Goal: Navigation & Orientation: Find specific page/section

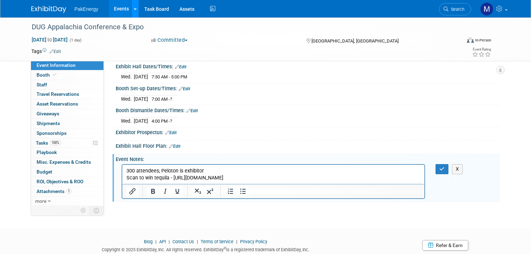
click at [131, 6] on link at bounding box center [134, 8] width 7 height 17
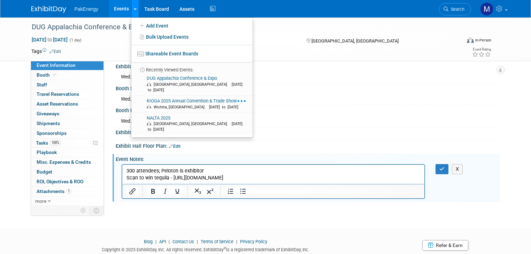
click at [131, 6] on link at bounding box center [134, 8] width 7 height 17
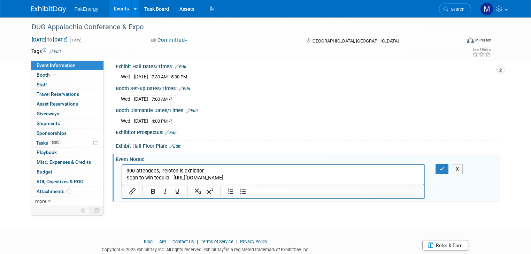
click at [113, 6] on link "Events" at bounding box center [121, 8] width 25 height 17
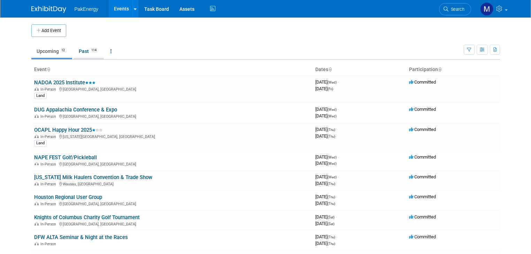
click at [79, 49] on link "Past 114" at bounding box center [88, 51] width 30 height 13
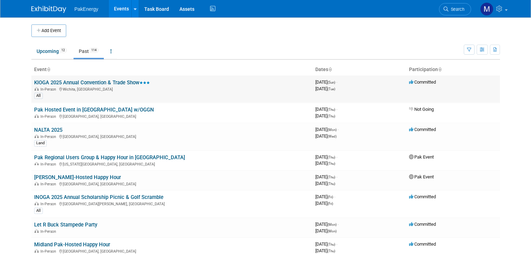
click at [75, 81] on link "KIOGA 2025 Annual Convention & Trade Show" at bounding box center [92, 82] width 116 height 6
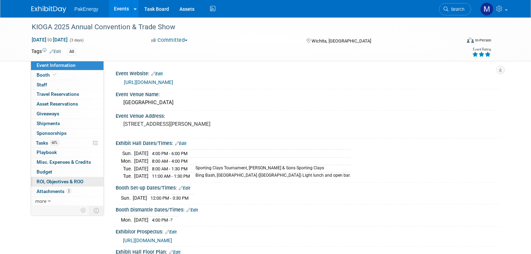
click at [44, 179] on span "ROI, Objectives & ROO 0" at bounding box center [60, 182] width 47 height 6
